Goal: Find specific page/section: Find specific page/section

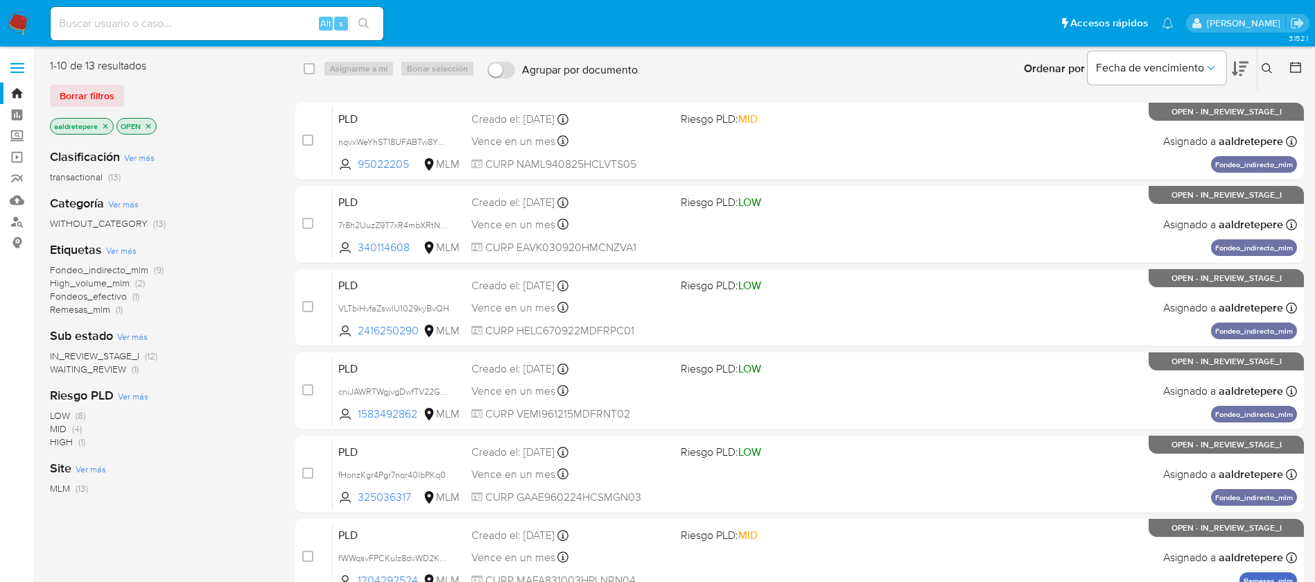
scroll to position [406, 0]
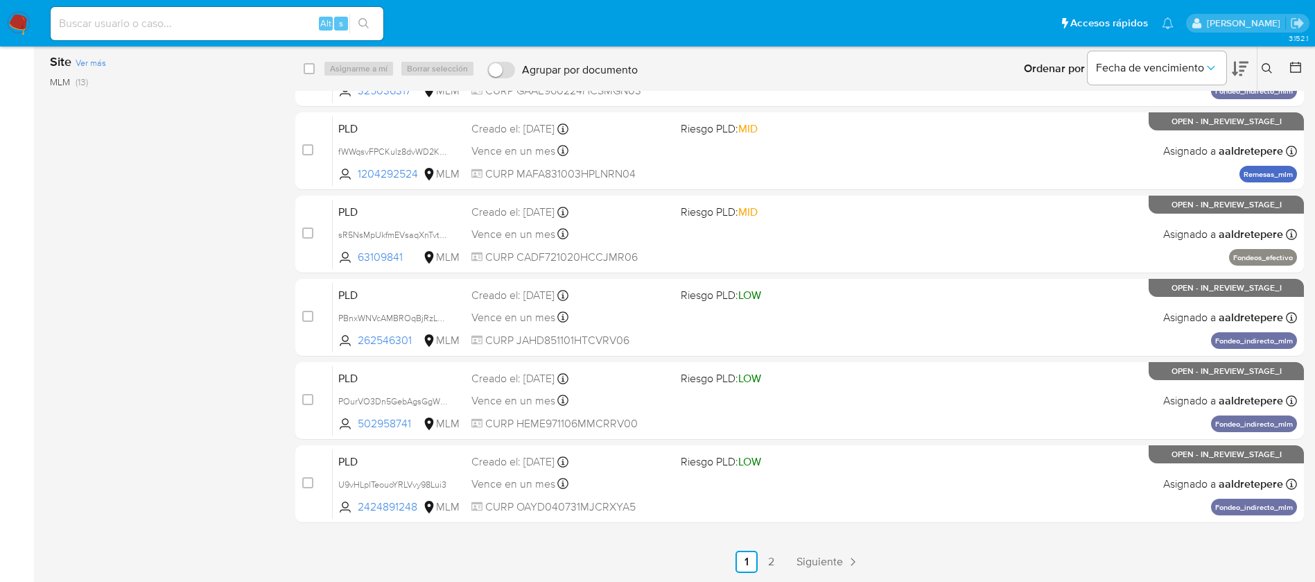
click at [869, 537] on div "select-all-cases-checkbox Asignarme a mí Borrar selección Agrupar por documento…" at bounding box center [799, 112] width 1009 height 921
click at [22, 20] on img at bounding box center [19, 24] width 24 height 24
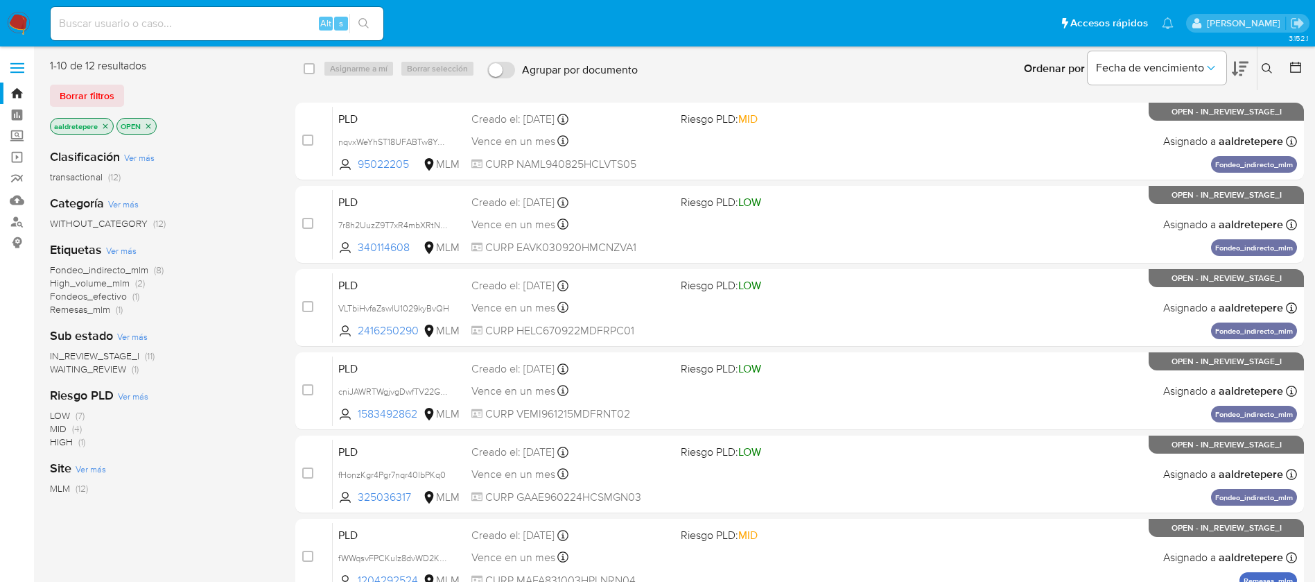
click at [248, 24] on input at bounding box center [217, 24] width 333 height 18
paste input "340114608"
type input "340114608"
